Goal: Book appointment/travel/reservation

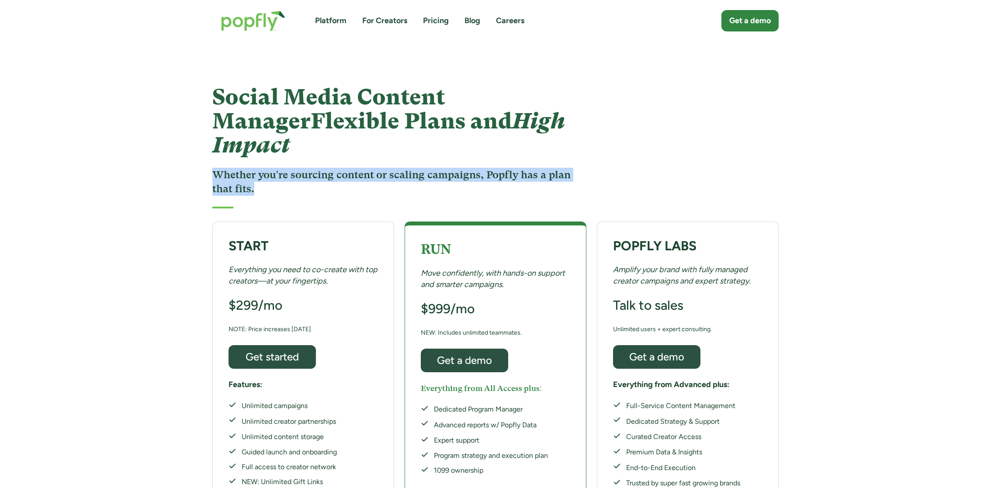
drag, startPoint x: 216, startPoint y: 145, endPoint x: 346, endPoint y: 160, distance: 131.5
click at [346, 168] on h3 "Whether you're sourcing content or scaling campaigns, Popfly has a plan that fi…" at bounding box center [393, 182] width 362 height 28
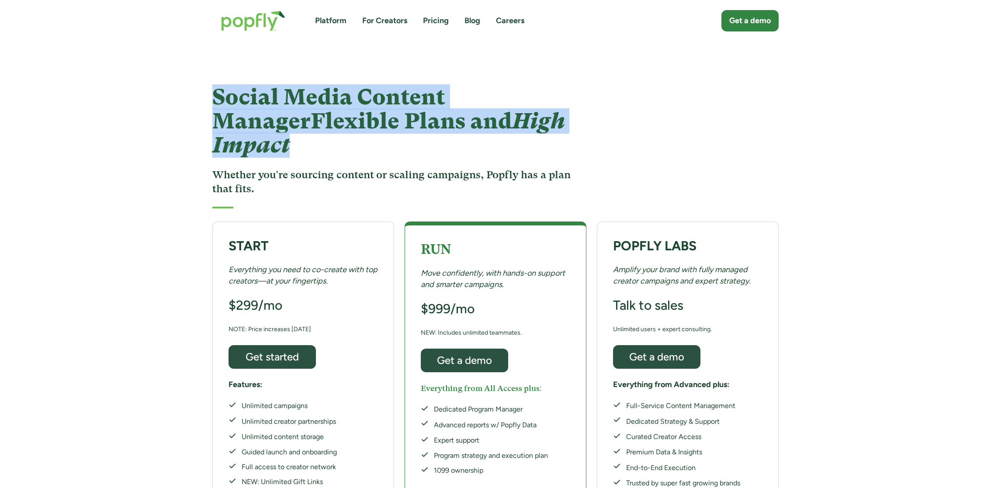
drag, startPoint x: 216, startPoint y: 95, endPoint x: 640, endPoint y: 119, distance: 424.5
click at [640, 119] on div "Social Media Content Manager Flexible Plans and High Impact Whether you're sour…" at bounding box center [495, 146] width 587 height 123
drag, startPoint x: 206, startPoint y: 100, endPoint x: 572, endPoint y: 127, distance: 366.7
click at [572, 127] on div "Social Media Content Manager Flexible Plans and High Impact Whether you're sour…" at bounding box center [495, 146] width 587 height 123
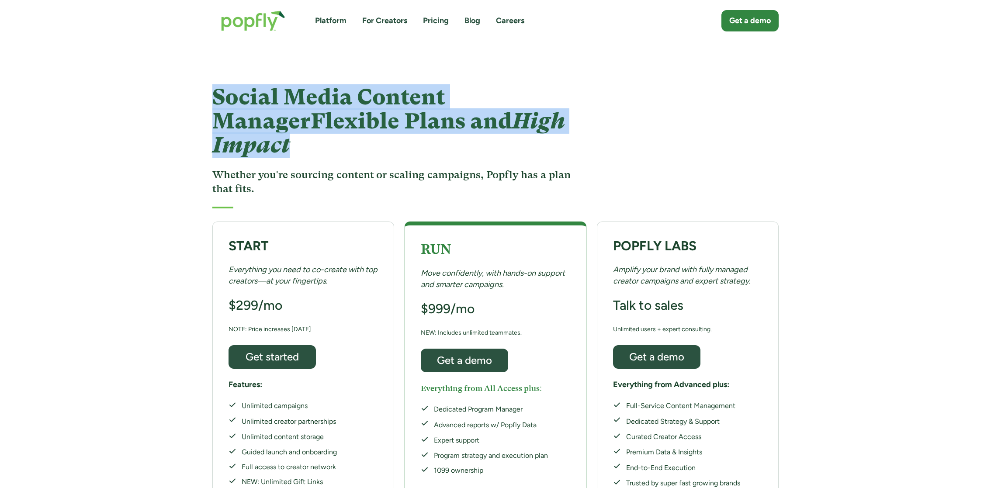
copy h1 "Social Media Content Manager Flexible Plans and High Impact"
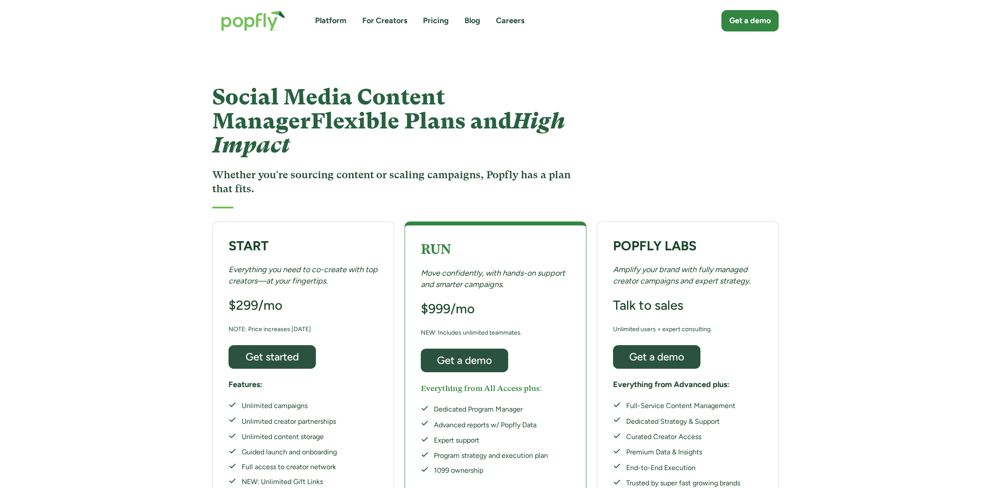
click at [294, 107] on h1 "Social Media Content Manager Flexible Plans and High Impact" at bounding box center [393, 121] width 362 height 72
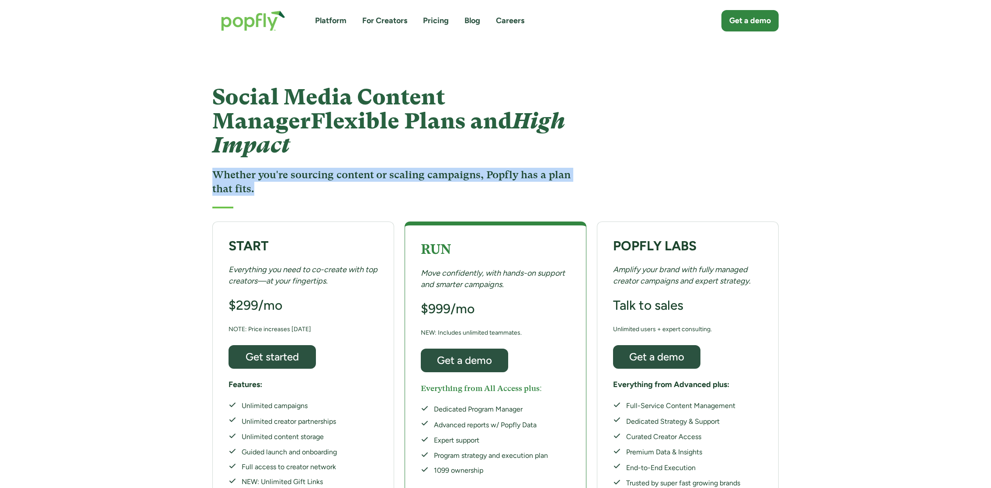
drag, startPoint x: 211, startPoint y: 145, endPoint x: 322, endPoint y: 165, distance: 113.1
click at [322, 165] on div "Social Media Content Manager Flexible Plans and High Impact Whether you're sour…" at bounding box center [495, 146] width 587 height 123
copy h3 "Whether you're sourcing content or scaling campaigns, Popfly has a plan that fi…"
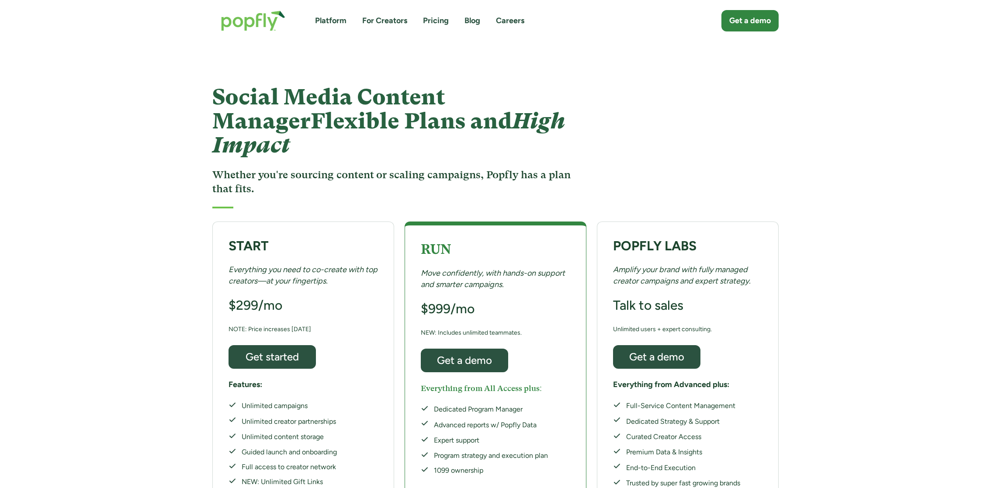
click at [284, 132] on span "Flexible Plans and High Impact" at bounding box center [388, 132] width 353 height 49
click at [207, 105] on div "Social Media Content Manager Flexible Plans and High Impact Whether you're sour…" at bounding box center [495, 146] width 587 height 123
drag, startPoint x: 209, startPoint y: 122, endPoint x: 447, endPoint y: 89, distance: 240.4
click at [447, 89] on div "Social Media Content Manager Flexible Plans and High Impact Whether you're sour…" at bounding box center [495, 146] width 587 height 123
click at [447, 89] on h1 "Social Media Content Manager Flexible Plans and High Impact" at bounding box center [393, 121] width 362 height 72
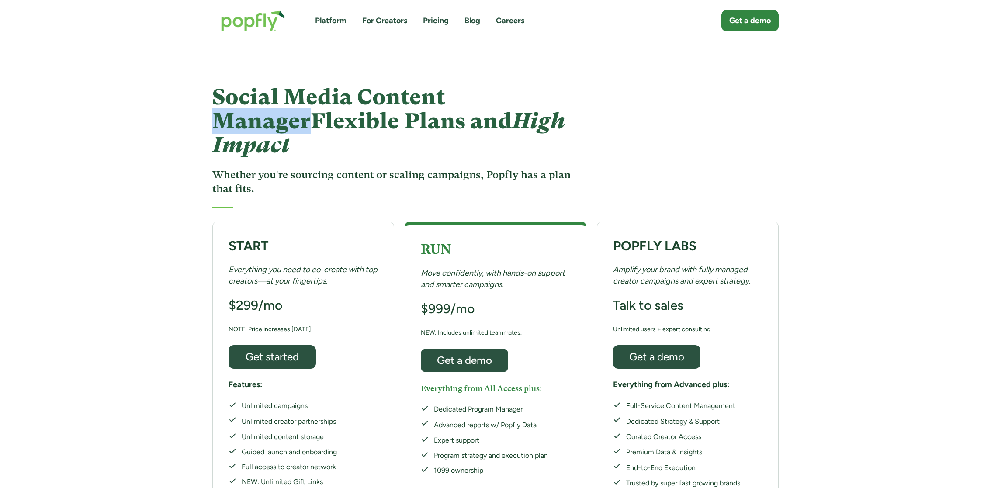
click at [447, 89] on h1 "Social Media Content Manager Flexible Plans and High Impact" at bounding box center [393, 121] width 362 height 72
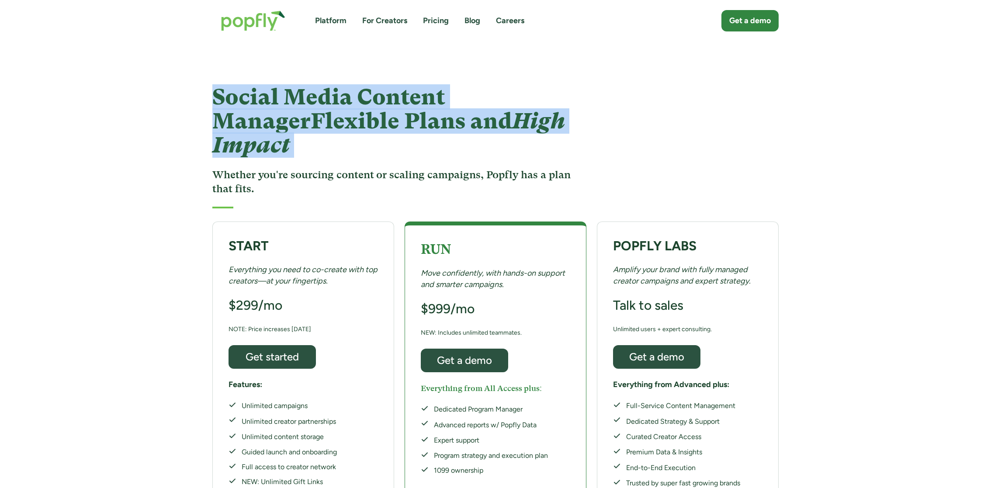
click at [447, 89] on h1 "Social Media Content Manager Flexible Plans and High Impact" at bounding box center [393, 121] width 362 height 72
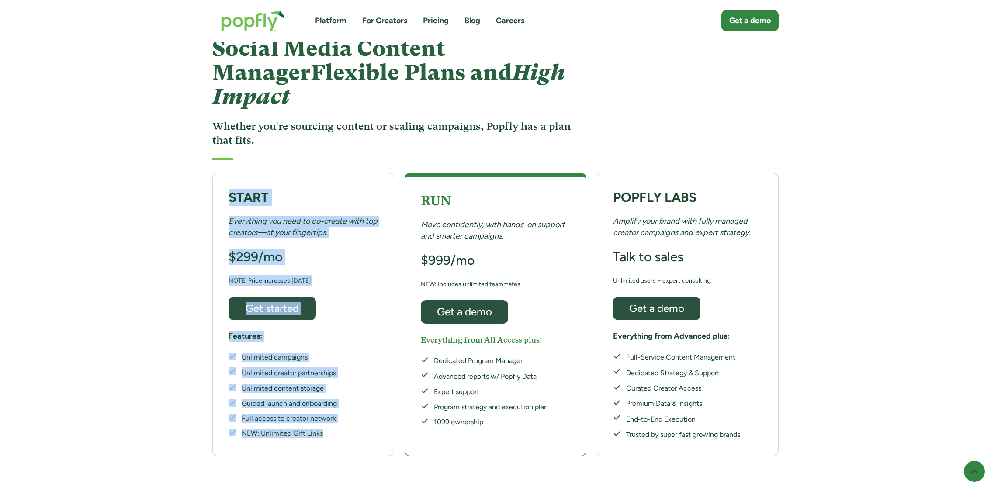
drag, startPoint x: 229, startPoint y: 168, endPoint x: 336, endPoint y: 407, distance: 262.1
click at [336, 407] on div "START Everything you need to co-create with top creators—at your fingertips. $2…" at bounding box center [303, 314] width 182 height 283
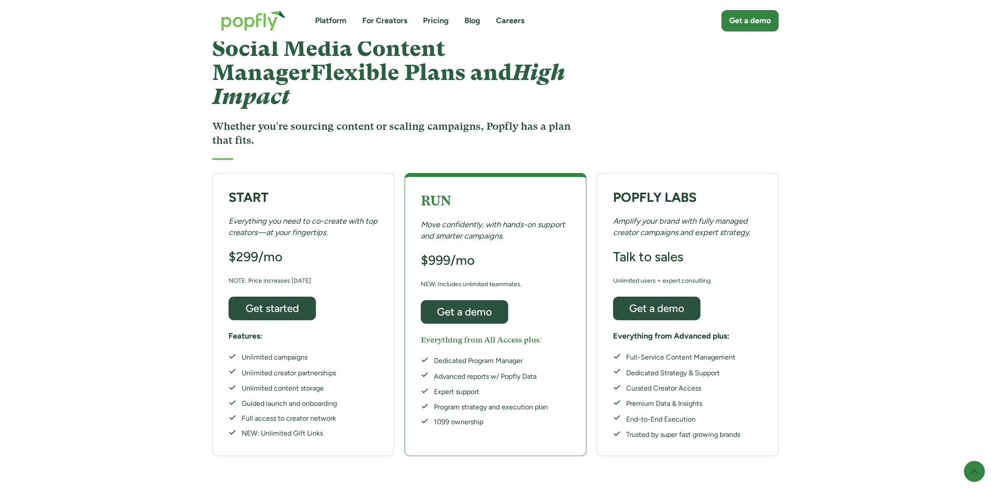
click at [277, 216] on em "Everything you need to co-create with top creators—at your fingertips." at bounding box center [303, 226] width 149 height 21
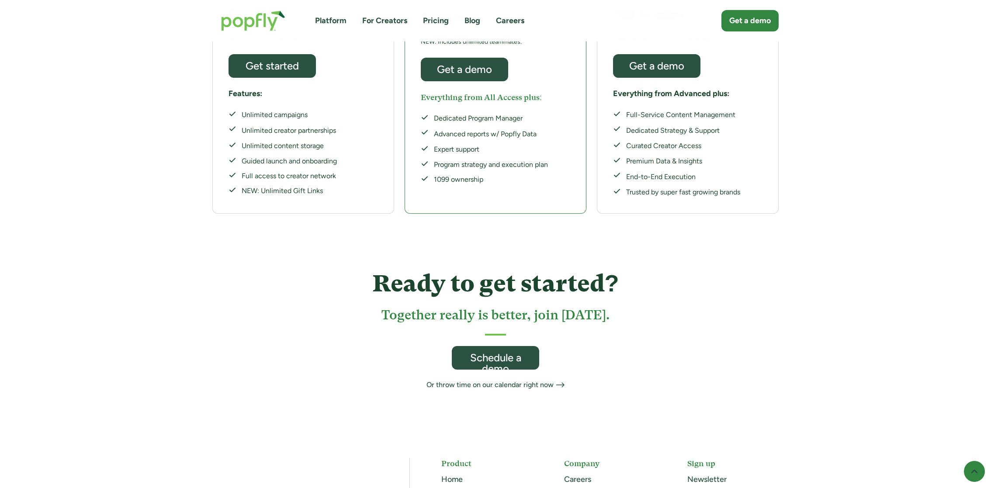
scroll to position [294, 0]
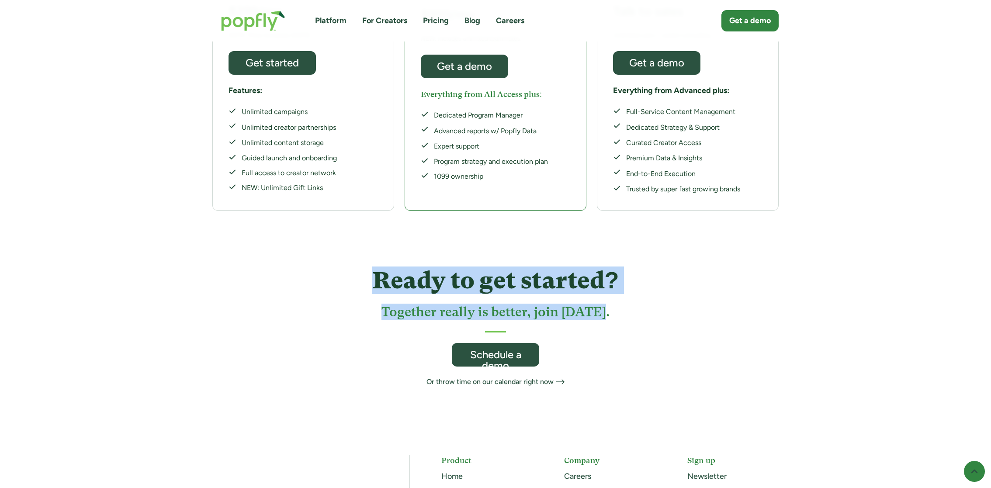
drag, startPoint x: 364, startPoint y: 254, endPoint x: 618, endPoint y: 297, distance: 257.8
click at [618, 297] on div "Ready to get started? Together really is better, join today. Schedule a demo Or…" at bounding box center [496, 323] width 362 height 128
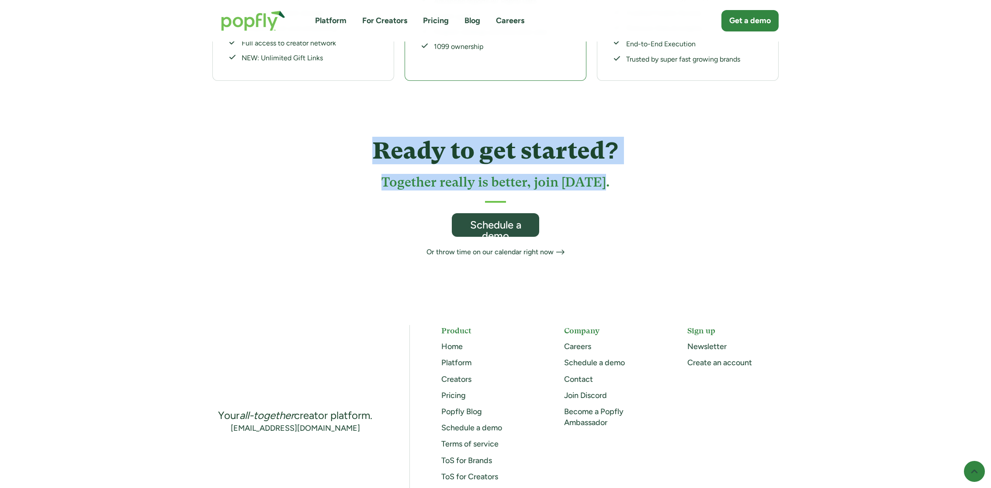
scroll to position [425, 0]
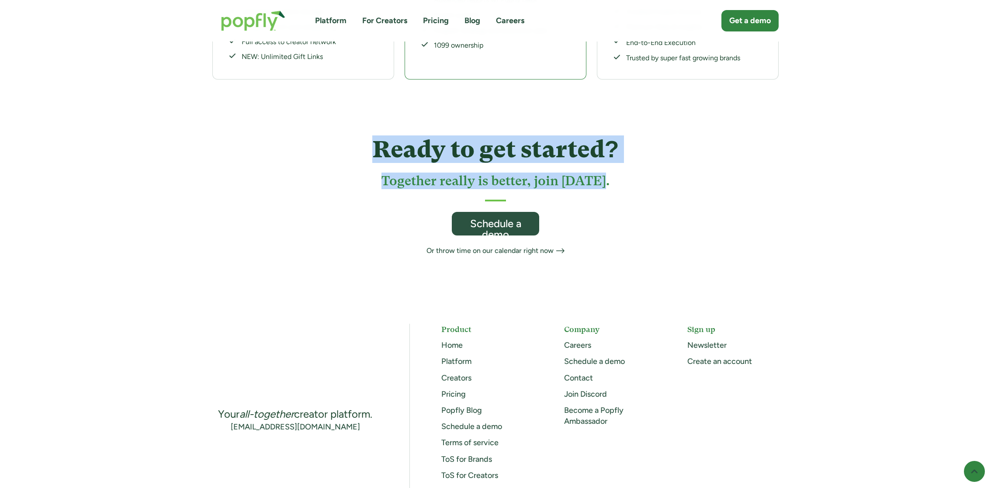
copy div "Ready to get started? Together really is better, join today."
click at [493, 246] on div "Or throw time on our calendar right now" at bounding box center [489, 251] width 127 height 10
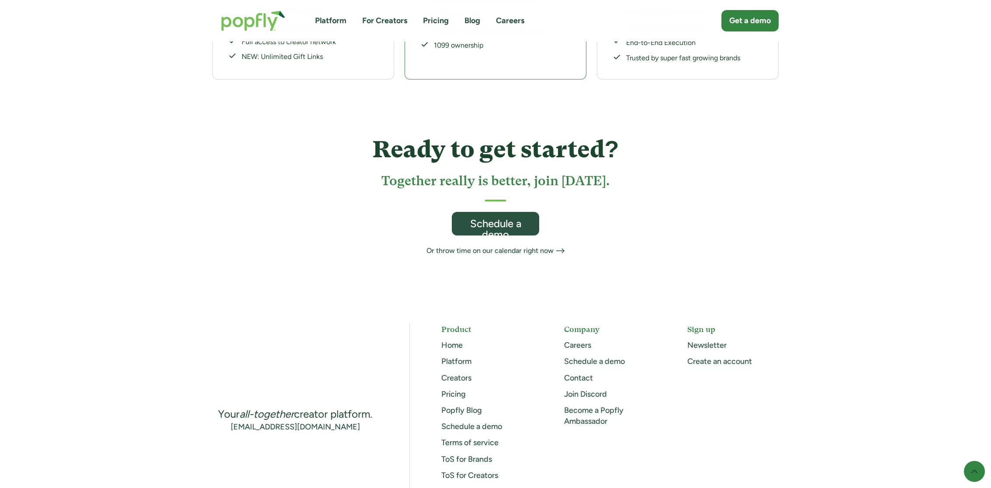
click at [327, 266] on div "Ready to get started? Together really is better, join today. Schedule a demo Or…" at bounding box center [495, 191] width 991 height 214
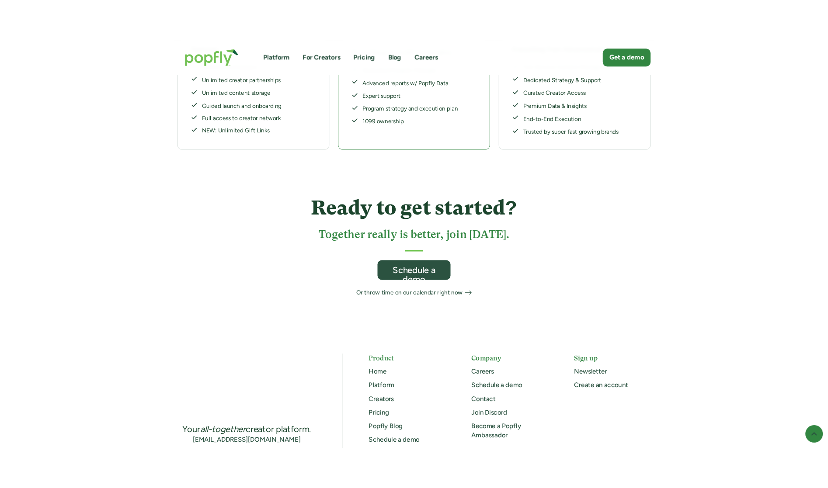
scroll to position [388, 0]
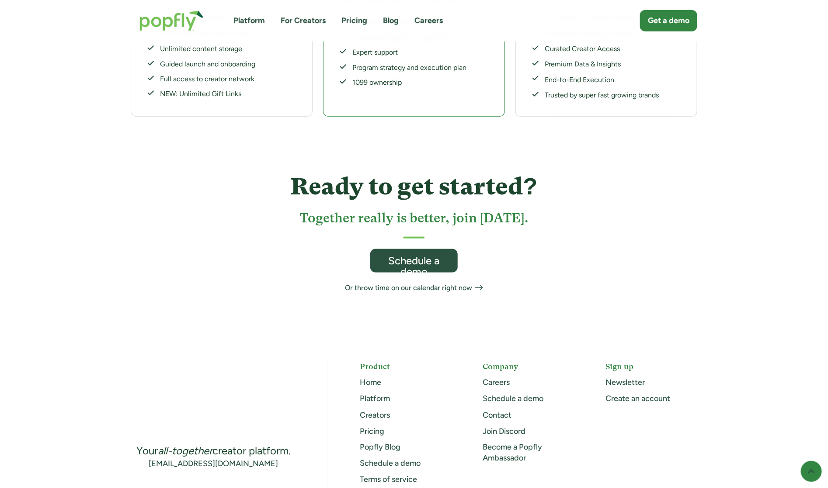
click at [433, 283] on div "Or throw time on our calendar right now" at bounding box center [408, 288] width 127 height 10
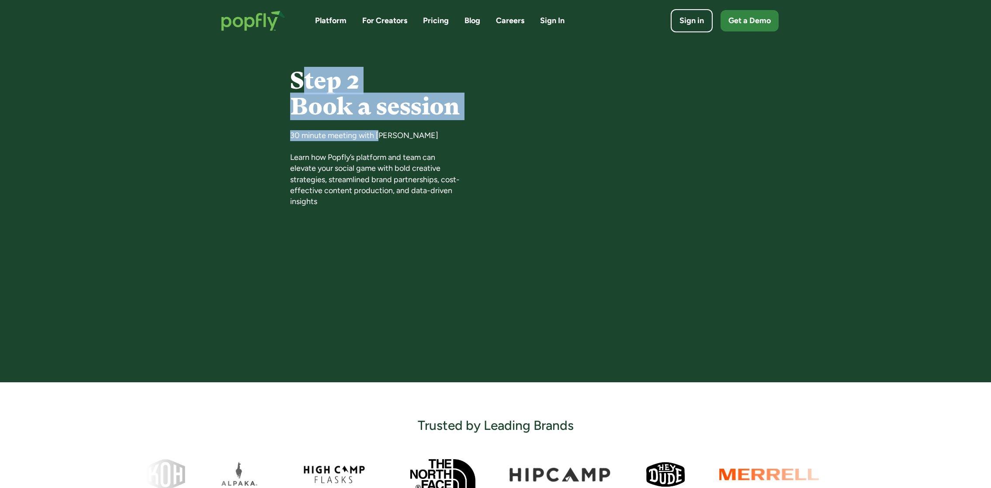
drag, startPoint x: 308, startPoint y: 78, endPoint x: 380, endPoint y: 138, distance: 93.4
click at [380, 138] on div "Step 2 Book a session 30 minute meeting with Taylor Hoekstra Learn how Popfly’s…" at bounding box center [376, 133] width 172 height 148
click at [380, 138] on div "30 minute meeting with Taylor Hoekstra Learn how Popfly’s platform and team can…" at bounding box center [376, 168] width 172 height 77
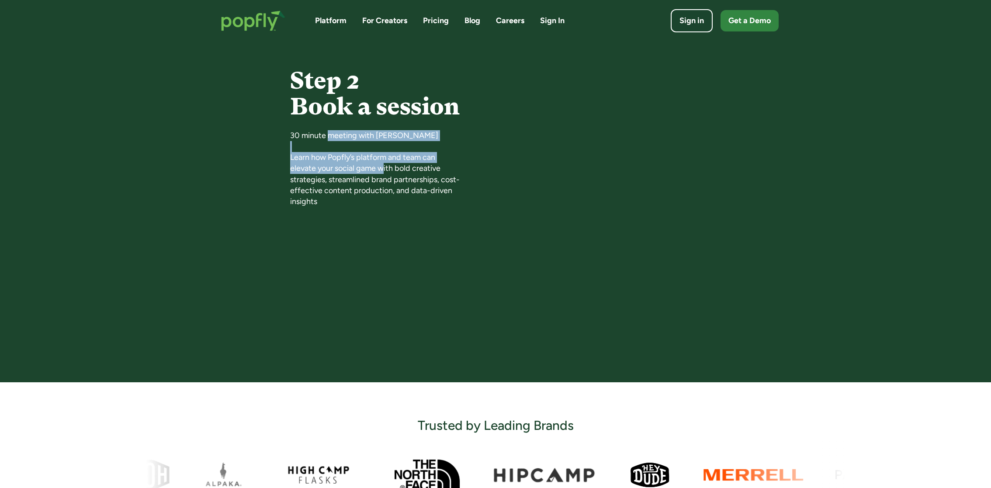
drag, startPoint x: 330, startPoint y: 132, endPoint x: 383, endPoint y: 173, distance: 66.7
click at [383, 173] on div "30 minute meeting with Taylor Hoekstra Learn how Popfly’s platform and team can…" at bounding box center [376, 168] width 172 height 77
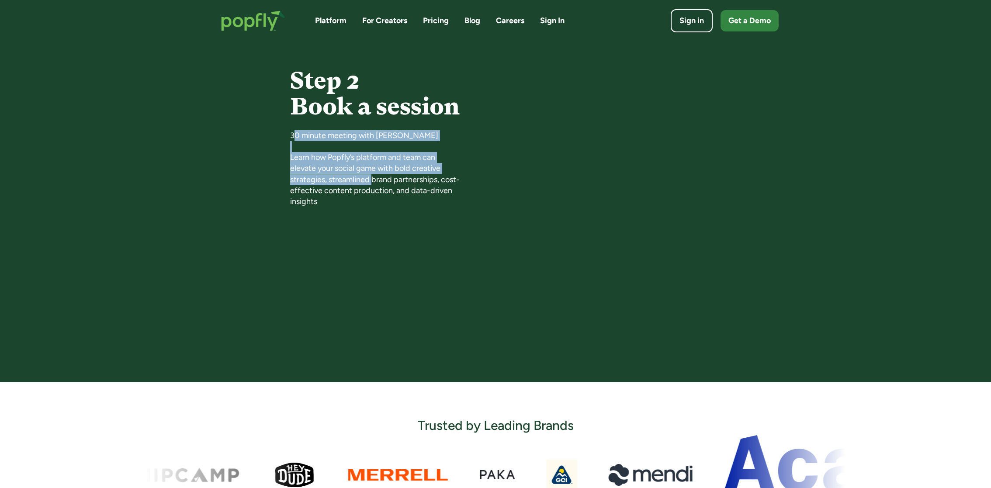
drag, startPoint x: 296, startPoint y: 133, endPoint x: 372, endPoint y: 182, distance: 90.4
click at [372, 182] on div "30 minute meeting with Taylor Hoekstra Learn how Popfly’s platform and team can…" at bounding box center [376, 168] width 172 height 77
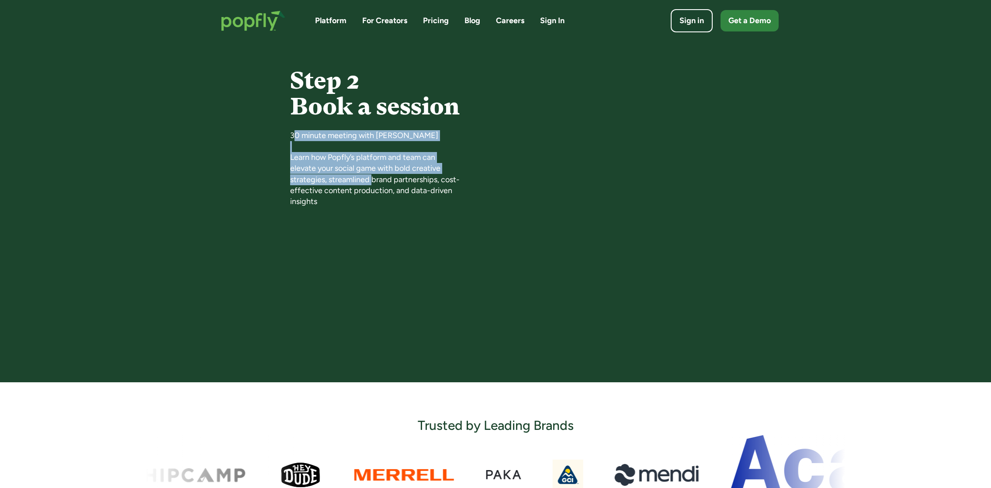
click at [372, 182] on div "30 minute meeting with Taylor Hoekstra Learn how Popfly’s platform and team can…" at bounding box center [376, 168] width 172 height 77
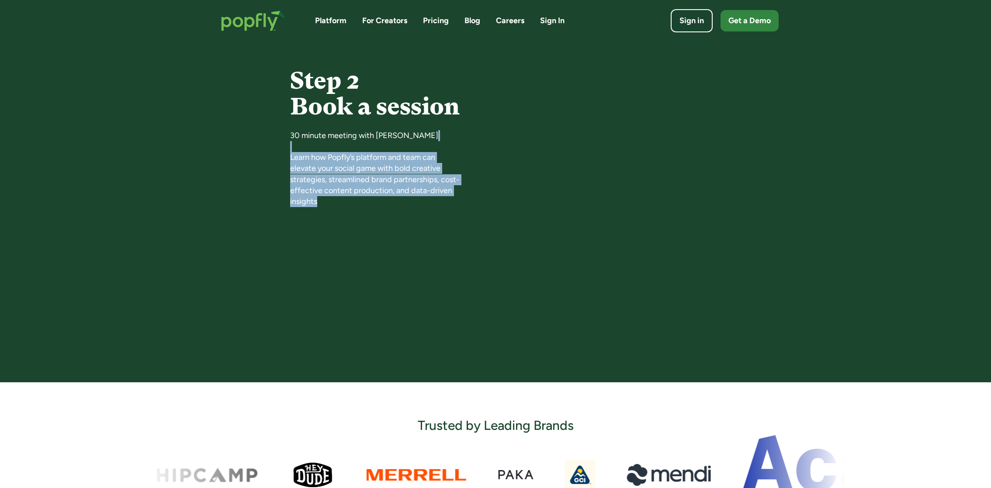
drag, startPoint x: 275, startPoint y: 147, endPoint x: 346, endPoint y: 200, distance: 87.7
click at [346, 200] on section "Step 2 Book a session 30 minute meeting with Taylor Hoekstra Learn how Popfly’s…" at bounding box center [495, 212] width 991 height 341
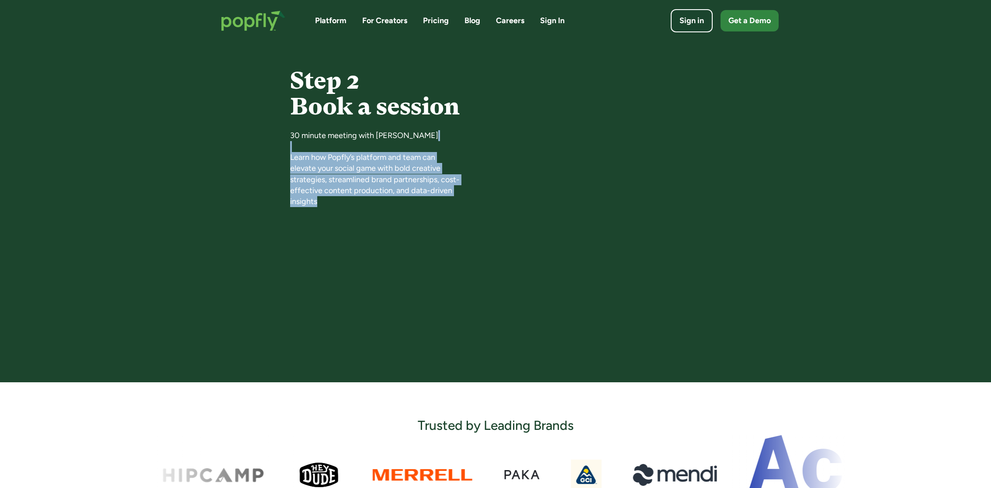
click at [346, 200] on div "30 minute meeting with Taylor Hoekstra Learn how Popfly’s platform and team can…" at bounding box center [376, 168] width 172 height 77
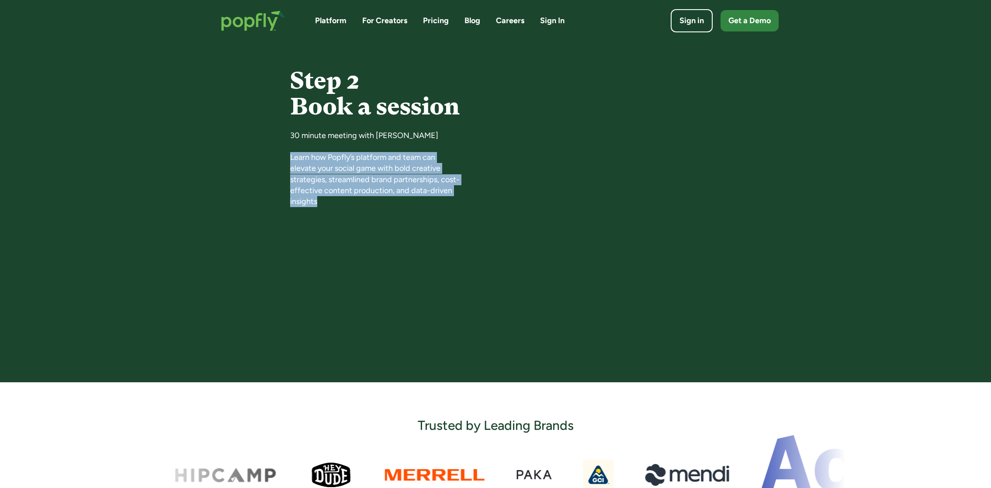
drag, startPoint x: 287, startPoint y: 153, endPoint x: 349, endPoint y: 197, distance: 76.1
click at [349, 197] on section "Step 2 Book a session 30 minute meeting with Taylor Hoekstra Learn how Popfly’s…" at bounding box center [495, 212] width 991 height 341
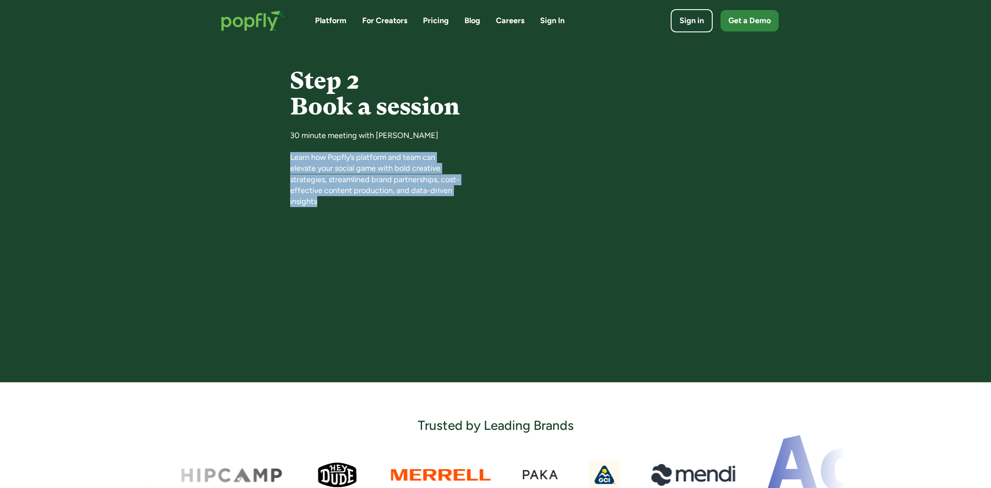
click at [349, 197] on div "30 minute meeting with Taylor Hoekstra Learn how Popfly’s platform and team can…" at bounding box center [376, 168] width 172 height 77
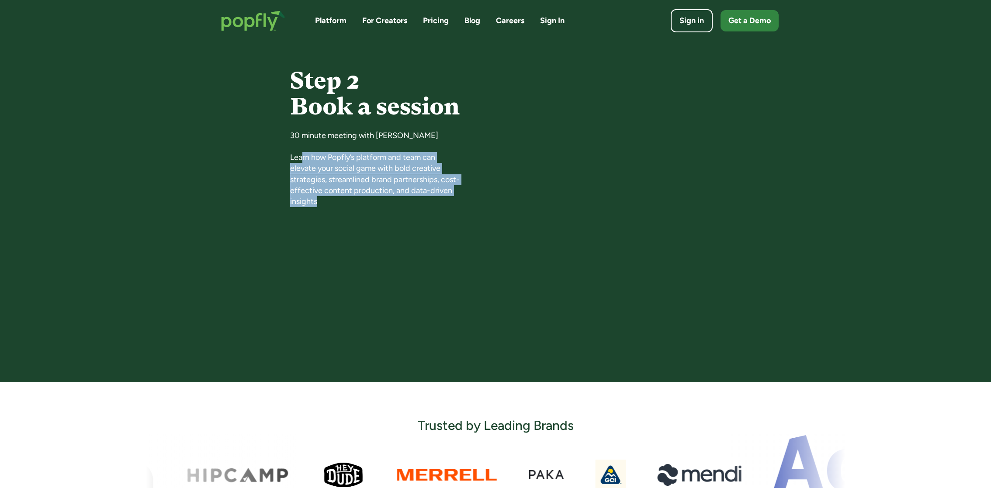
drag, startPoint x: 302, startPoint y: 156, endPoint x: 354, endPoint y: 199, distance: 67.4
click at [354, 199] on div "30 minute meeting with Taylor Hoekstra Learn how Popfly’s platform and team can…" at bounding box center [376, 168] width 172 height 77
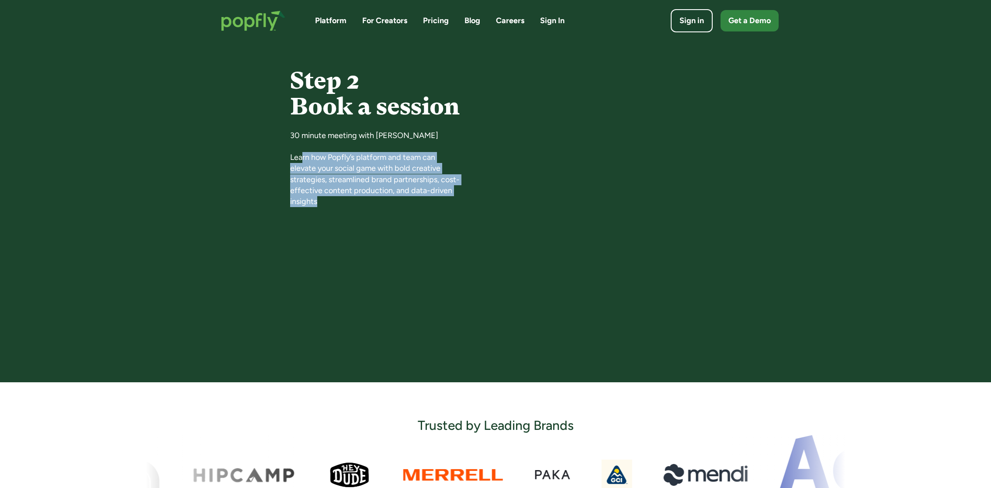
click at [354, 199] on div "30 minute meeting with Taylor Hoekstra Learn how Popfly’s platform and team can…" at bounding box center [376, 168] width 172 height 77
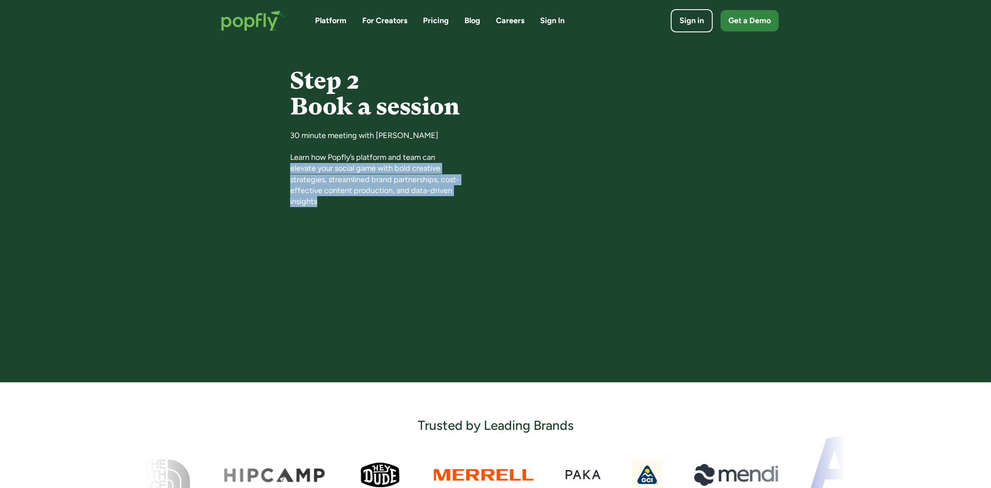
drag, startPoint x: 305, startPoint y: 165, endPoint x: 384, endPoint y: 225, distance: 99.2
click at [384, 225] on section "Step 2 Book a session 30 minute meeting with Taylor Hoekstra Learn how Popfly’s…" at bounding box center [495, 212] width 991 height 341
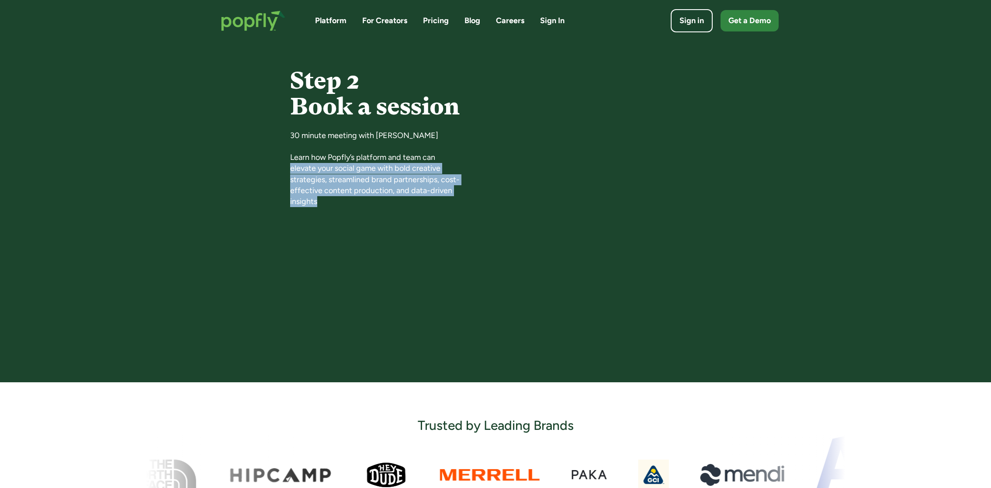
click at [384, 225] on div "Step 2 Book a session 30 minute meeting with Taylor Hoekstra Learn how Popfly’s…" at bounding box center [495, 212] width 411 height 306
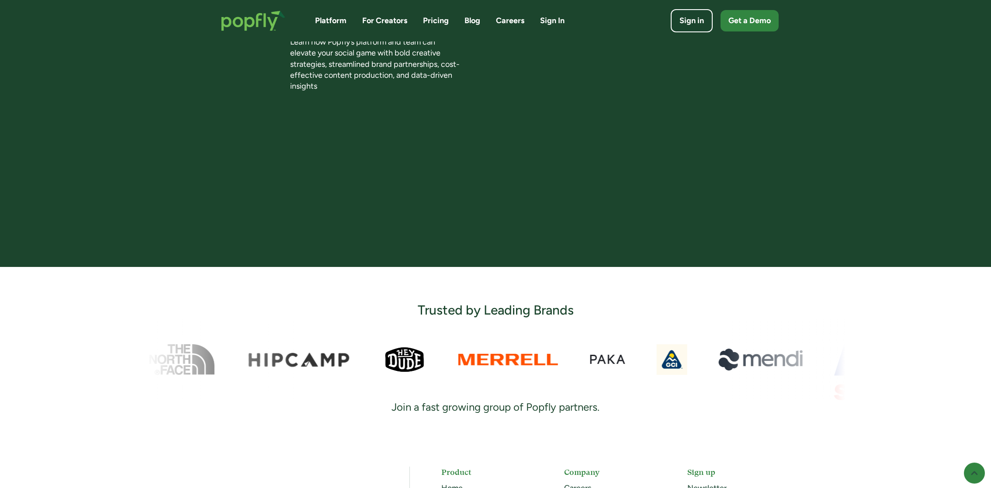
scroll to position [143, 0]
